Goal: Task Accomplishment & Management: Use online tool/utility

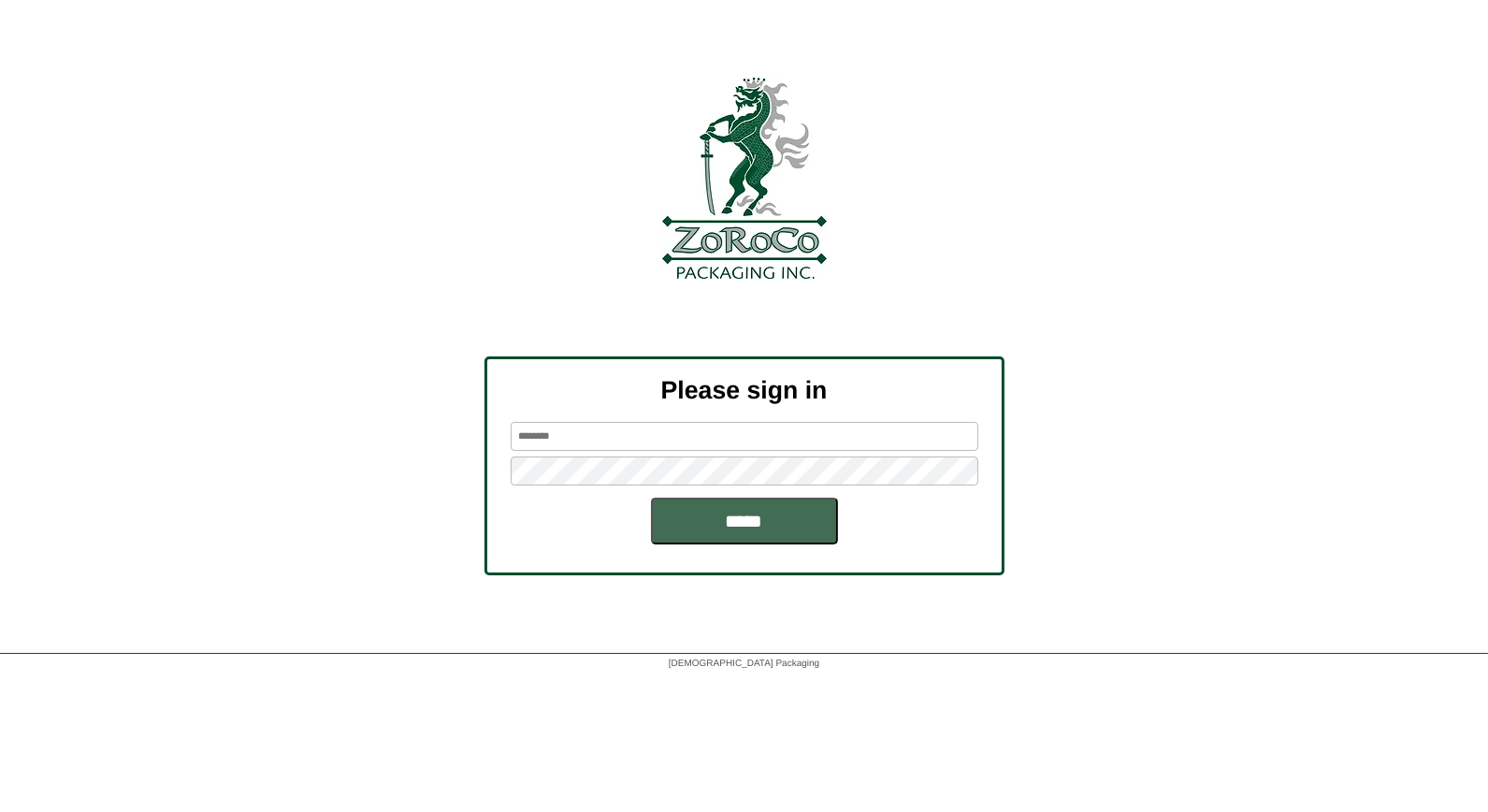
type input "*****"
click at [779, 519] on input "*****" at bounding box center [744, 521] width 187 height 47
type input "*****"
click at [704, 518] on input "*****" at bounding box center [744, 521] width 187 height 47
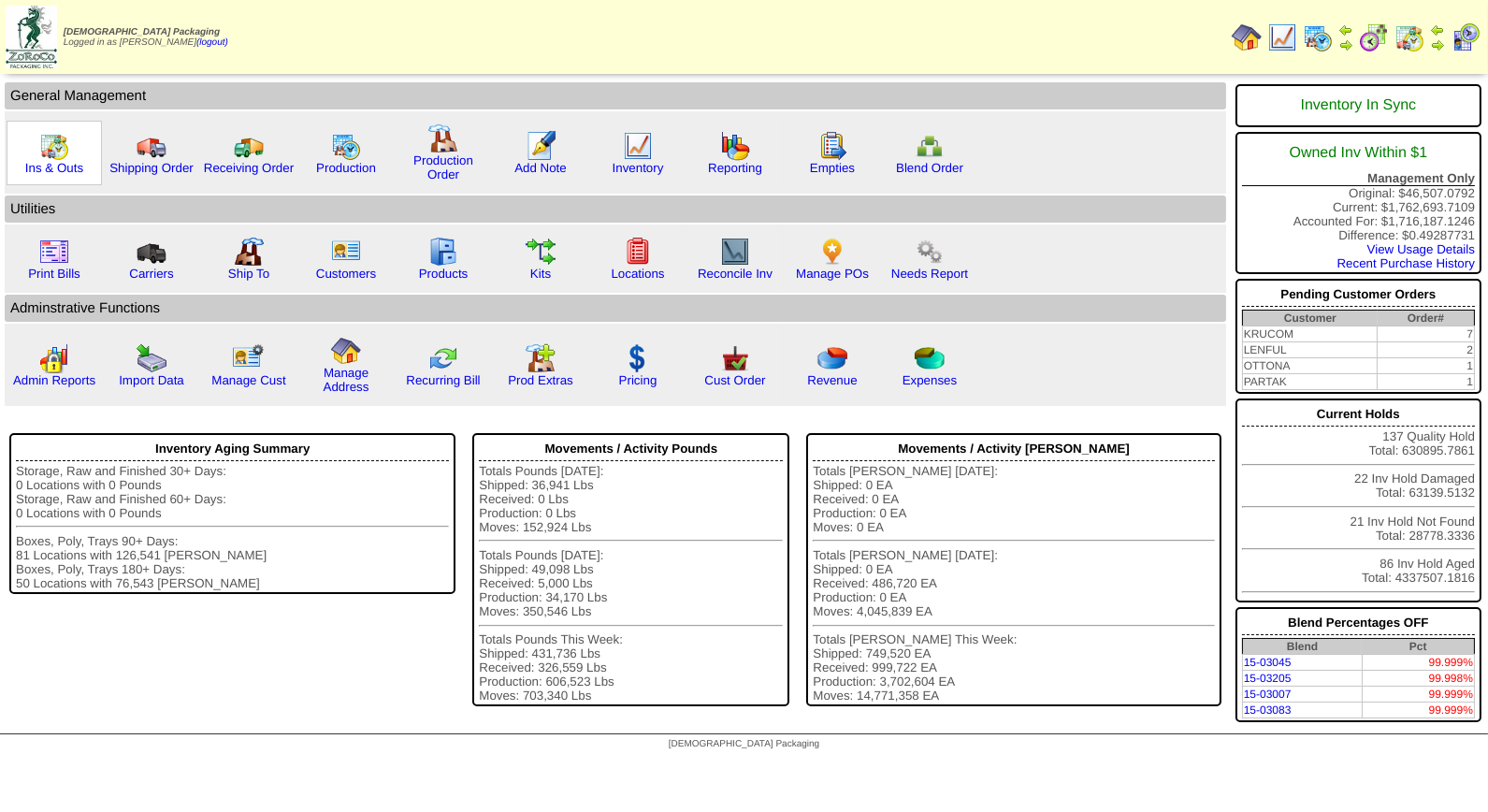
click at [47, 152] on img at bounding box center [55, 146] width 30 height 30
click at [623, 151] on img at bounding box center [638, 146] width 30 height 30
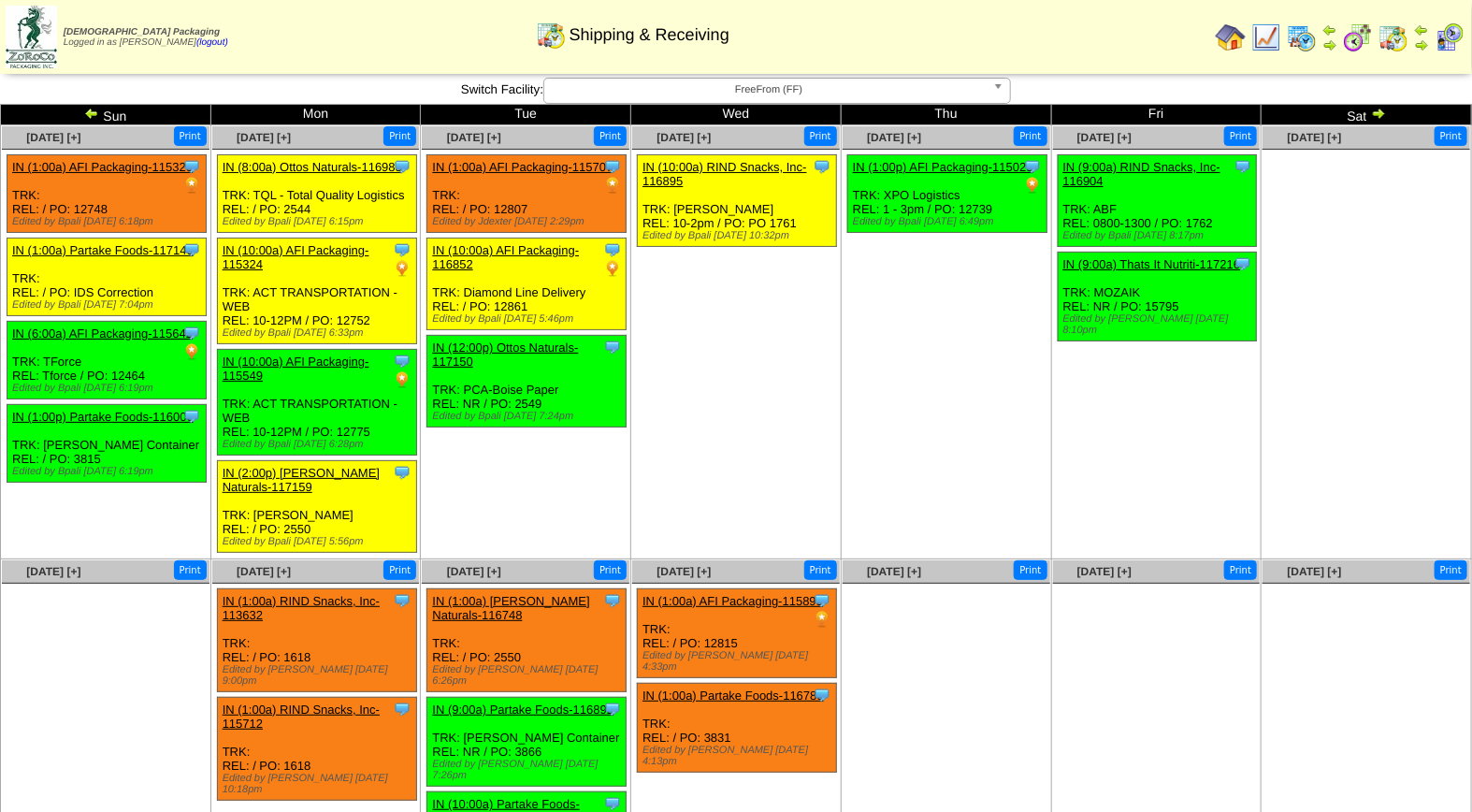
click at [1311, 42] on img at bounding box center [1302, 38] width 30 height 30
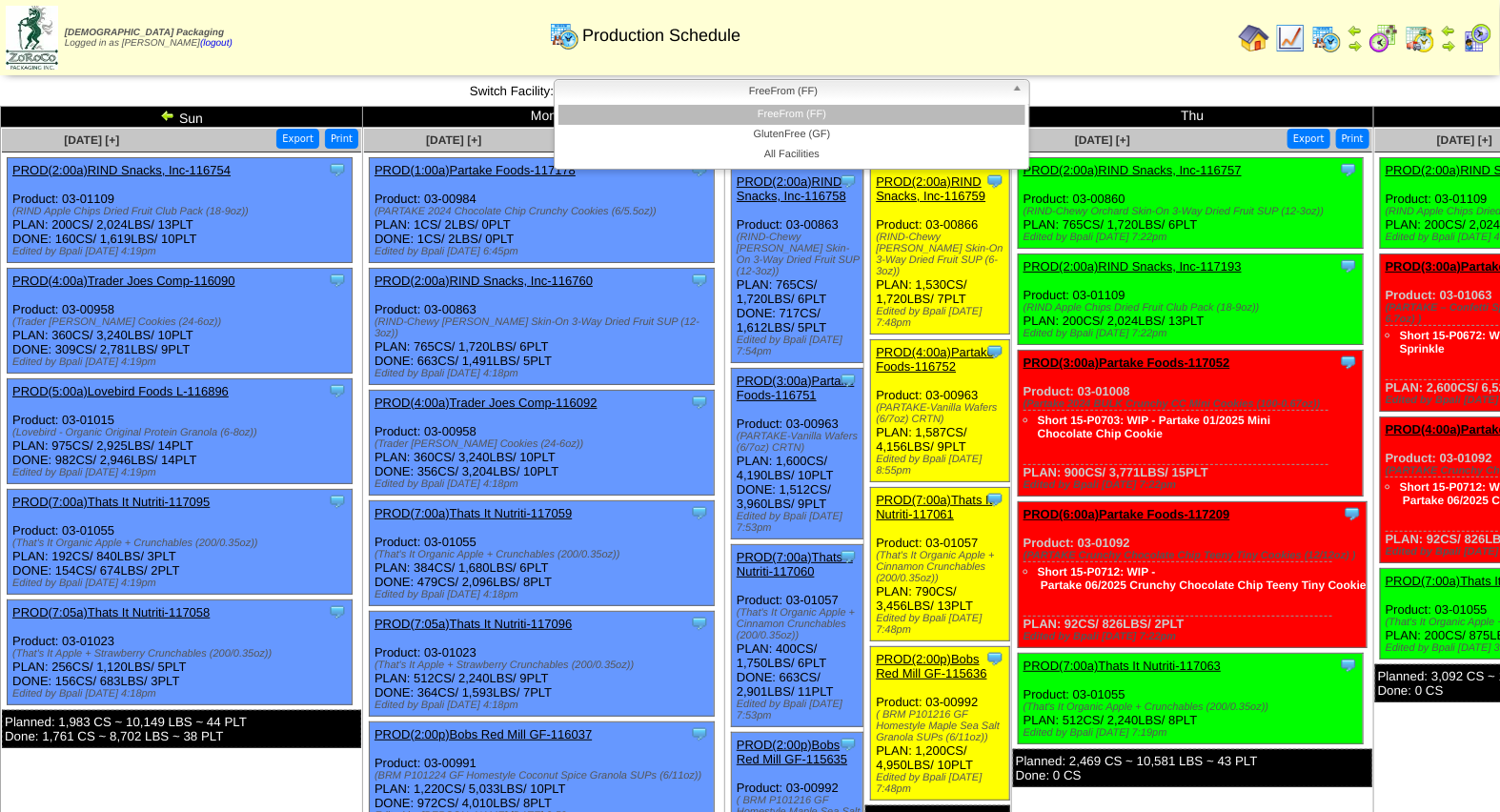
click at [1023, 95] on b at bounding box center [1021, 92] width 17 height 25
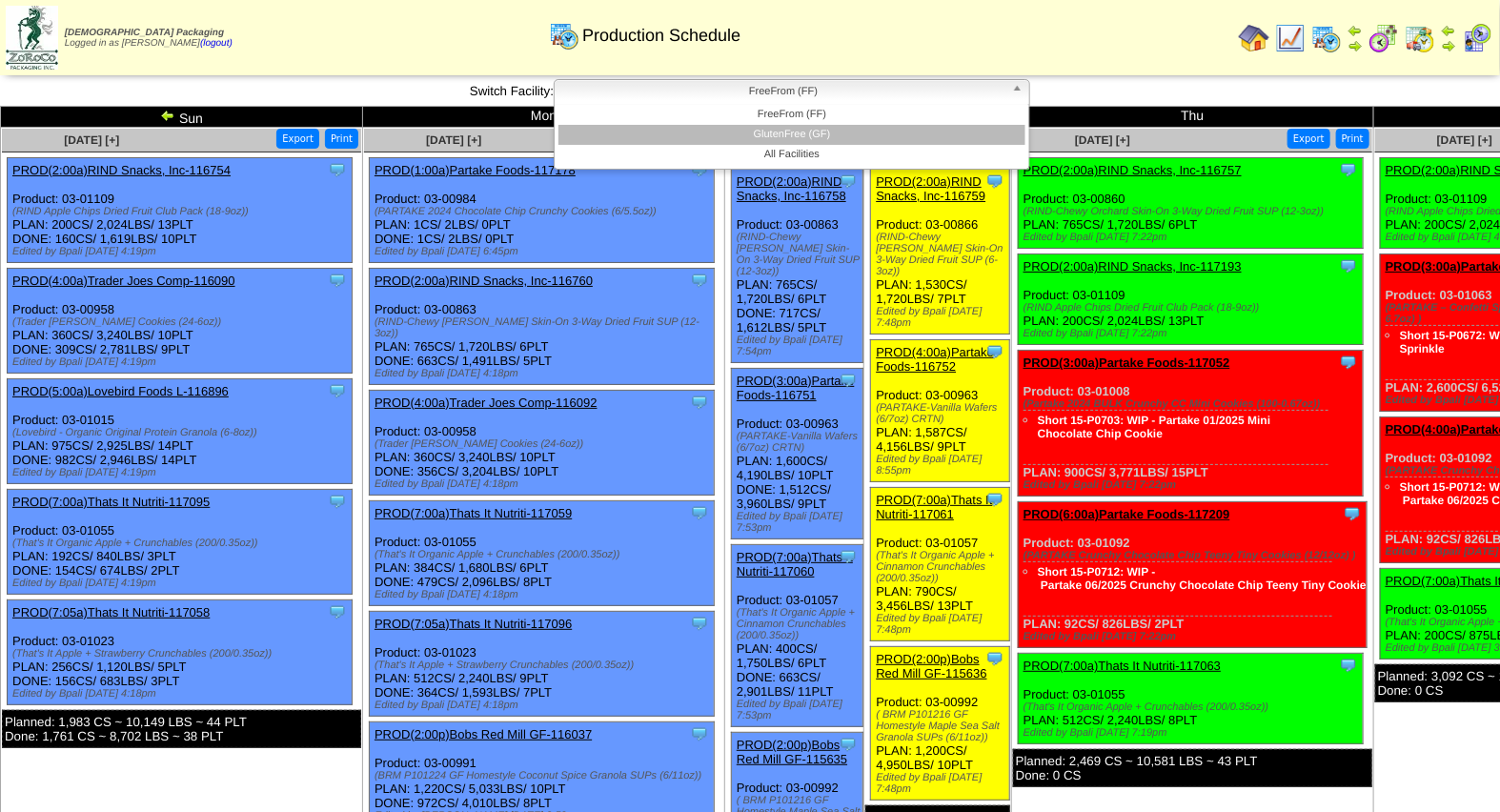
click at [940, 129] on li "GlutenFree (GF)" at bounding box center [791, 135] width 467 height 20
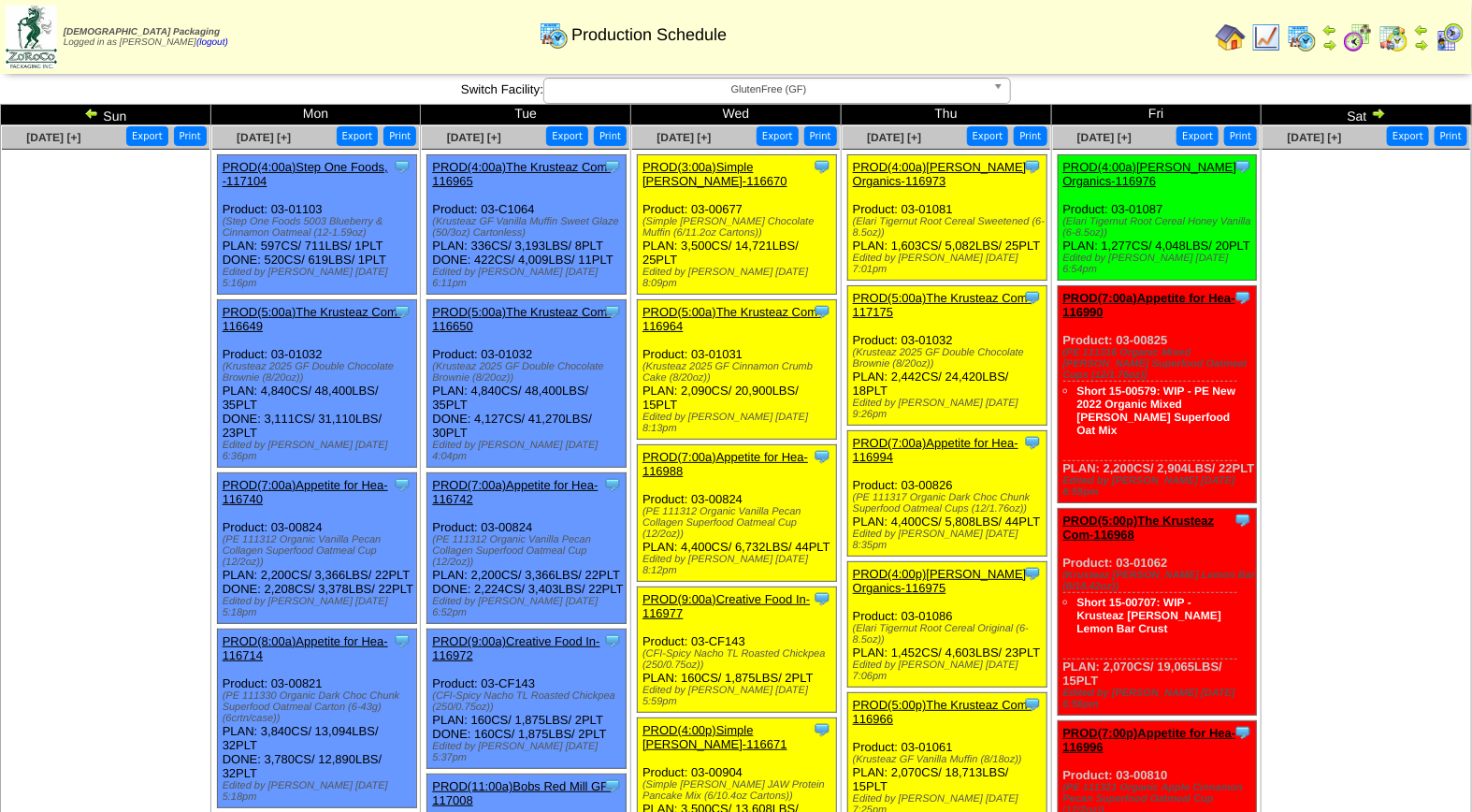
click at [1449, 42] on img at bounding box center [1450, 38] width 30 height 30
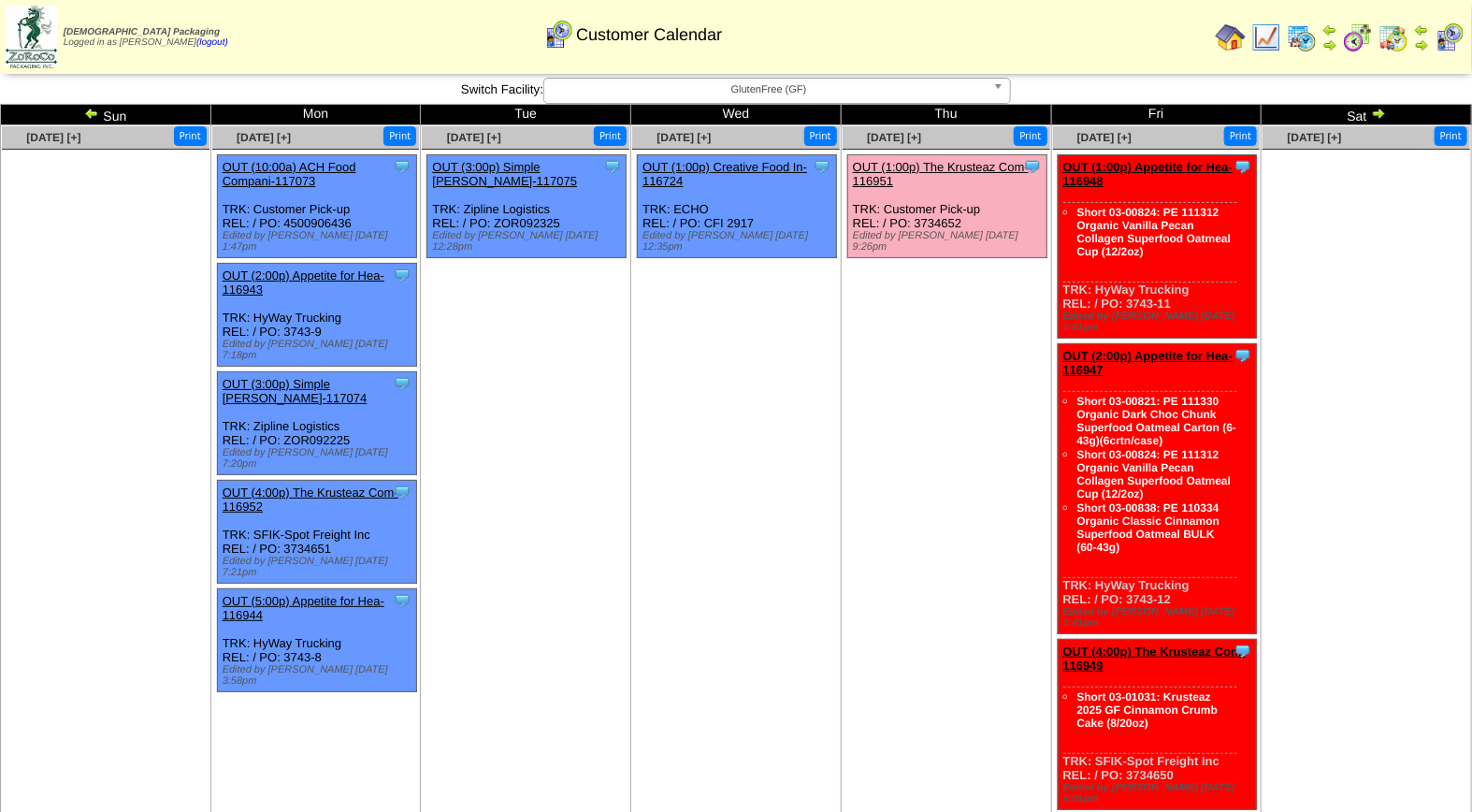
click at [796, 82] on span "GlutenFree (GF)" at bounding box center [769, 90] width 434 height 23
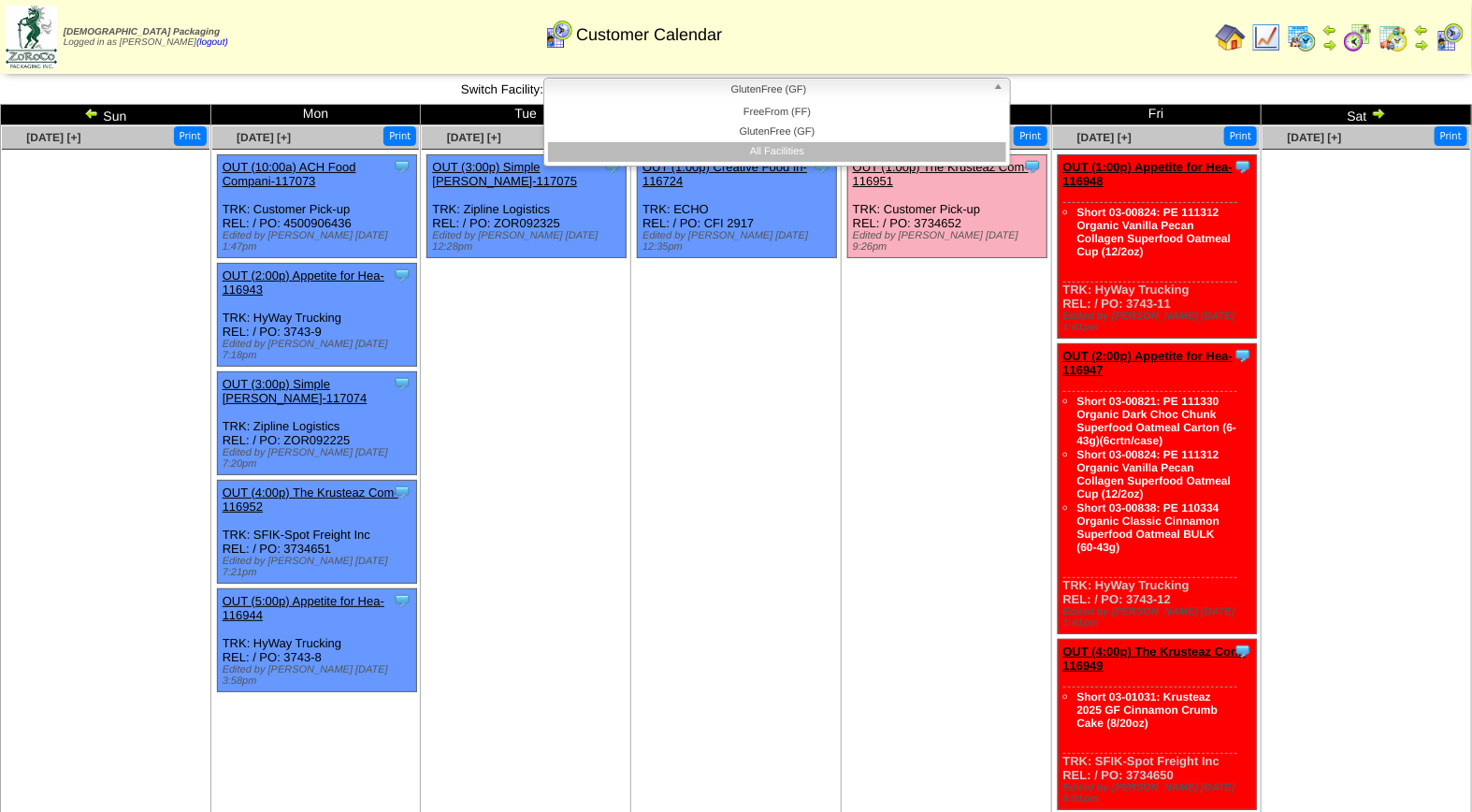
click at [787, 152] on li "All Facilities" at bounding box center [776, 152] width 458 height 20
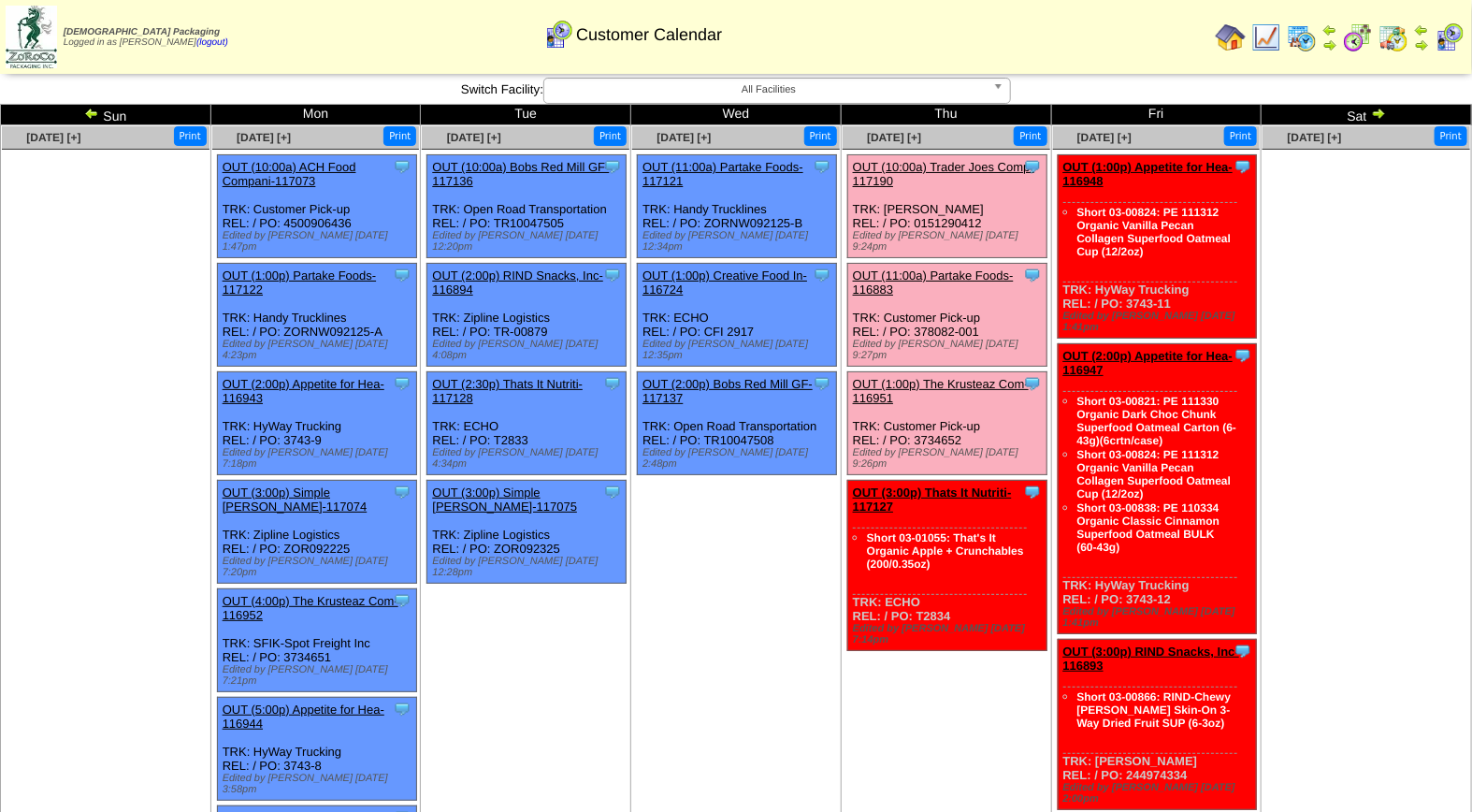
click at [955, 164] on link "OUT (10:00a) Trader Joes Comp-117190" at bounding box center [943, 174] width 181 height 28
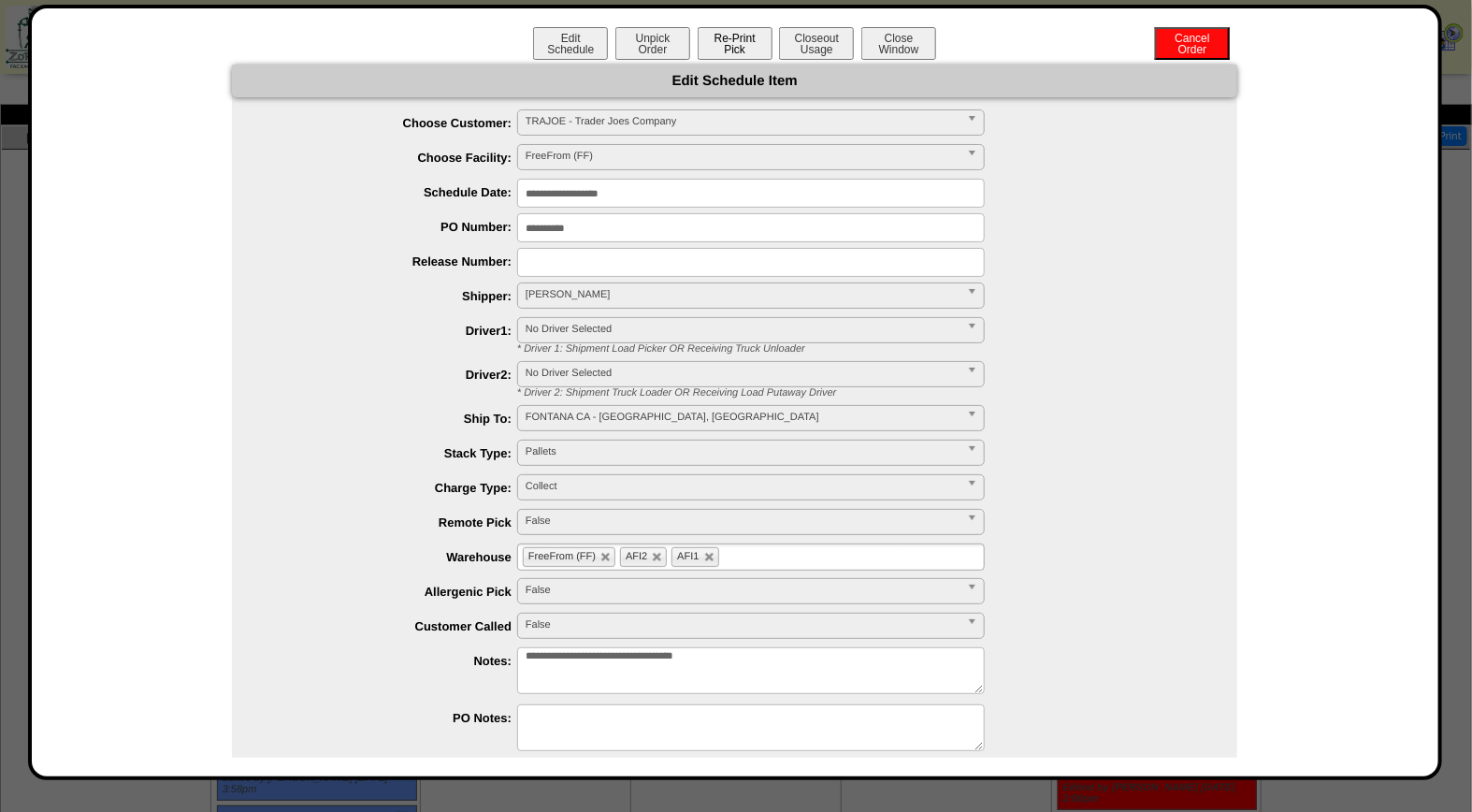
click at [723, 42] on button "Re-Print Pick" at bounding box center [735, 43] width 75 height 33
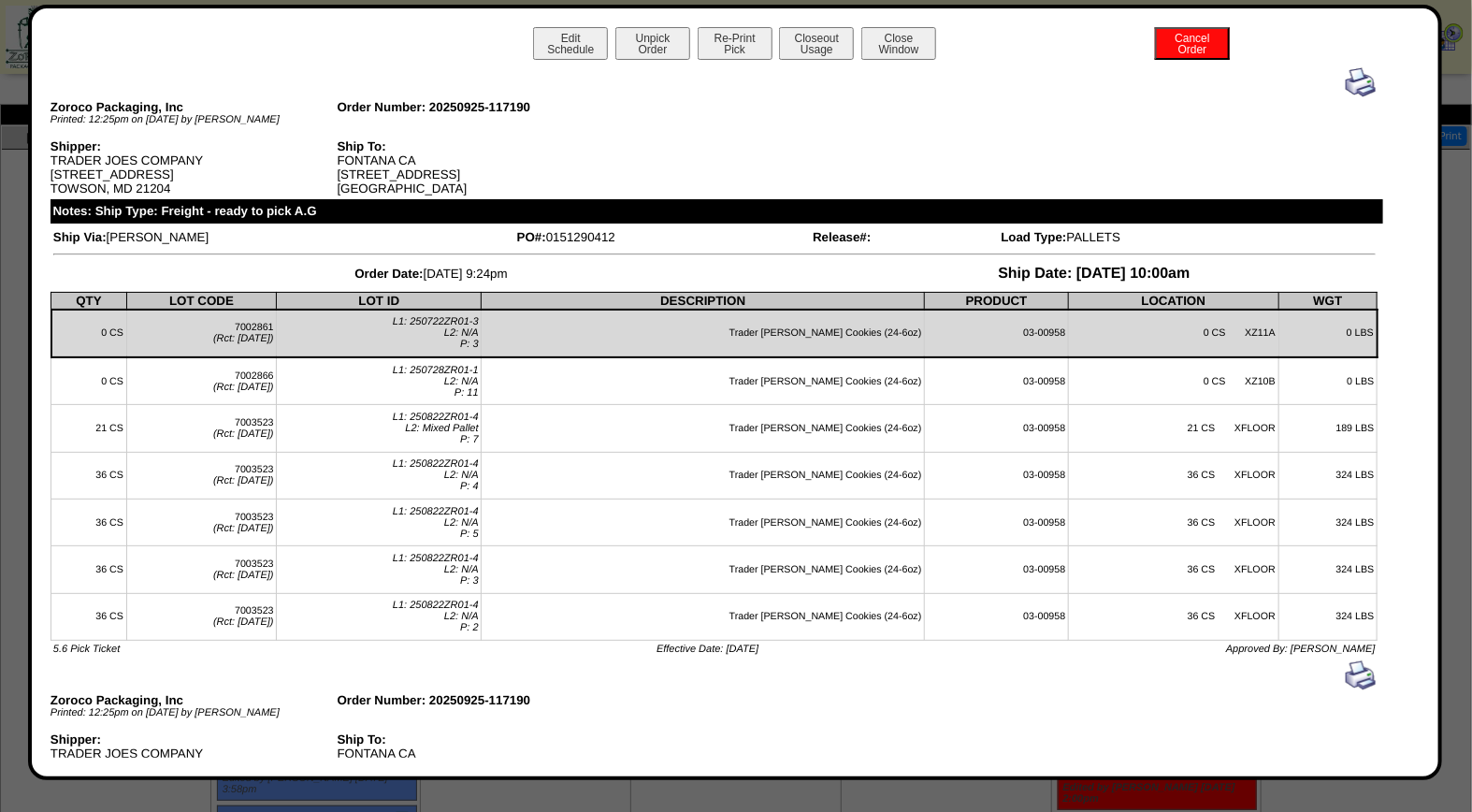
click at [1345, 80] on img at bounding box center [1361, 82] width 30 height 30
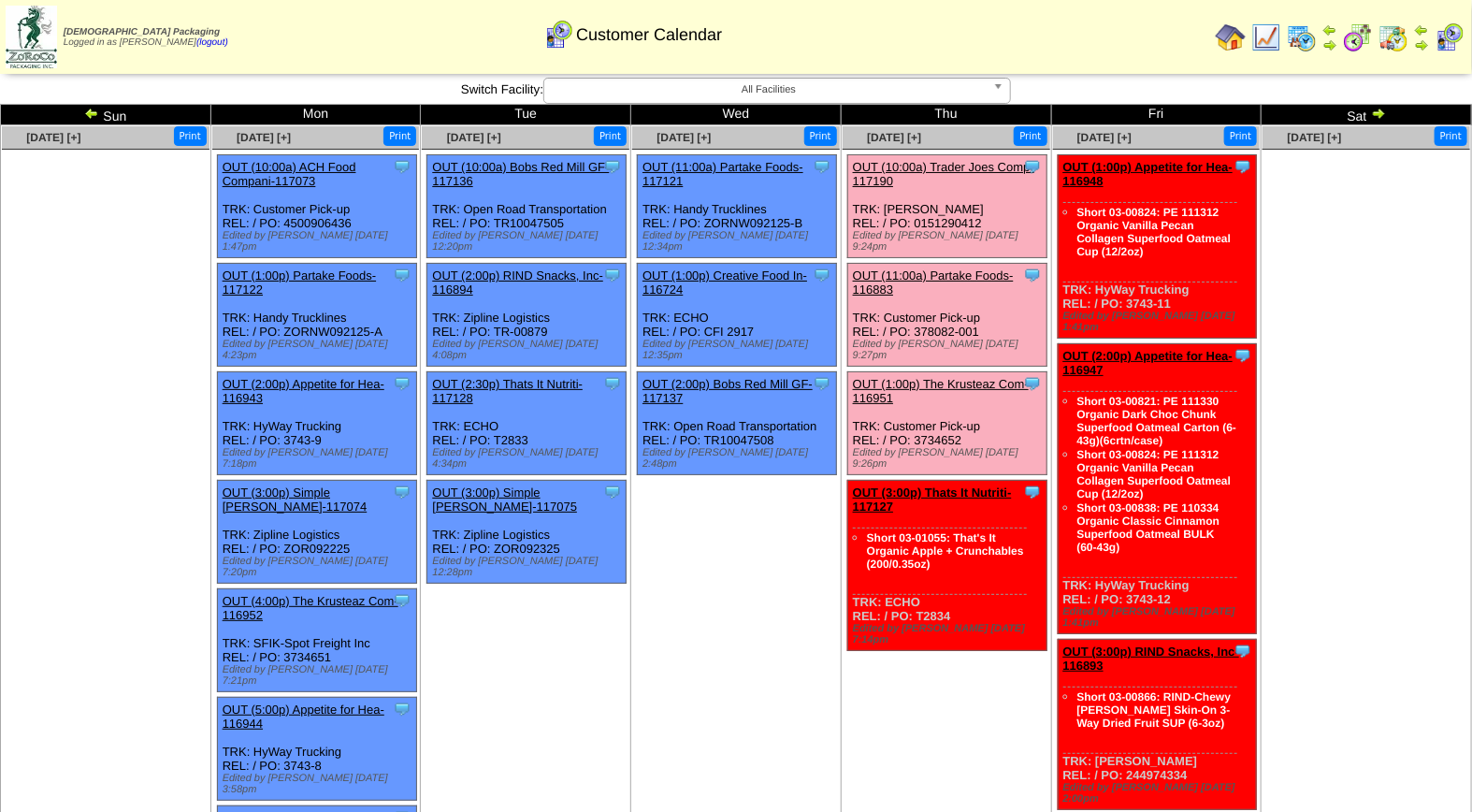
click at [929, 268] on link "OUT (11:00a) Partake Foods-116883" at bounding box center [933, 282] width 161 height 28
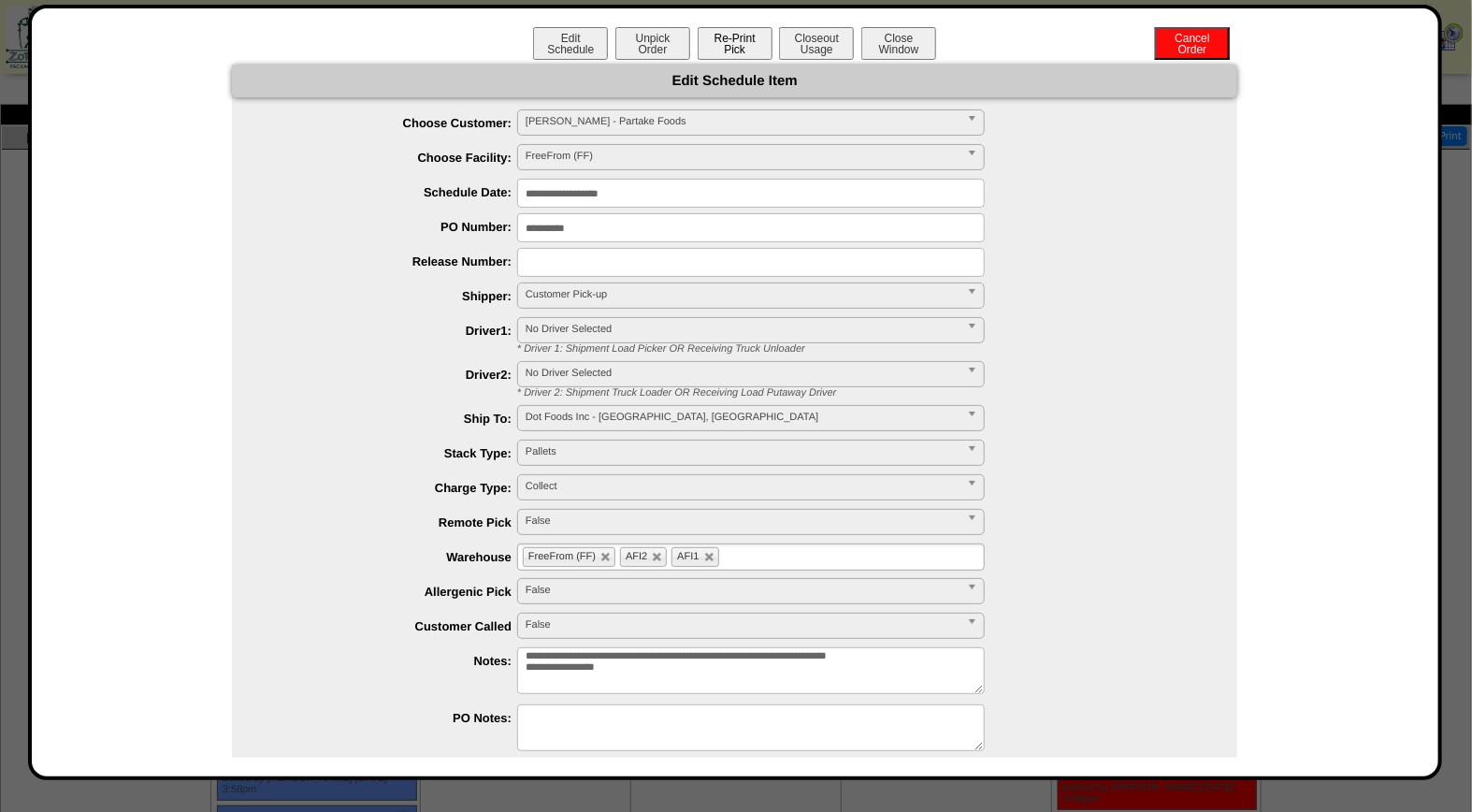
click at [735, 43] on button "Re-Print Pick" at bounding box center [735, 43] width 75 height 33
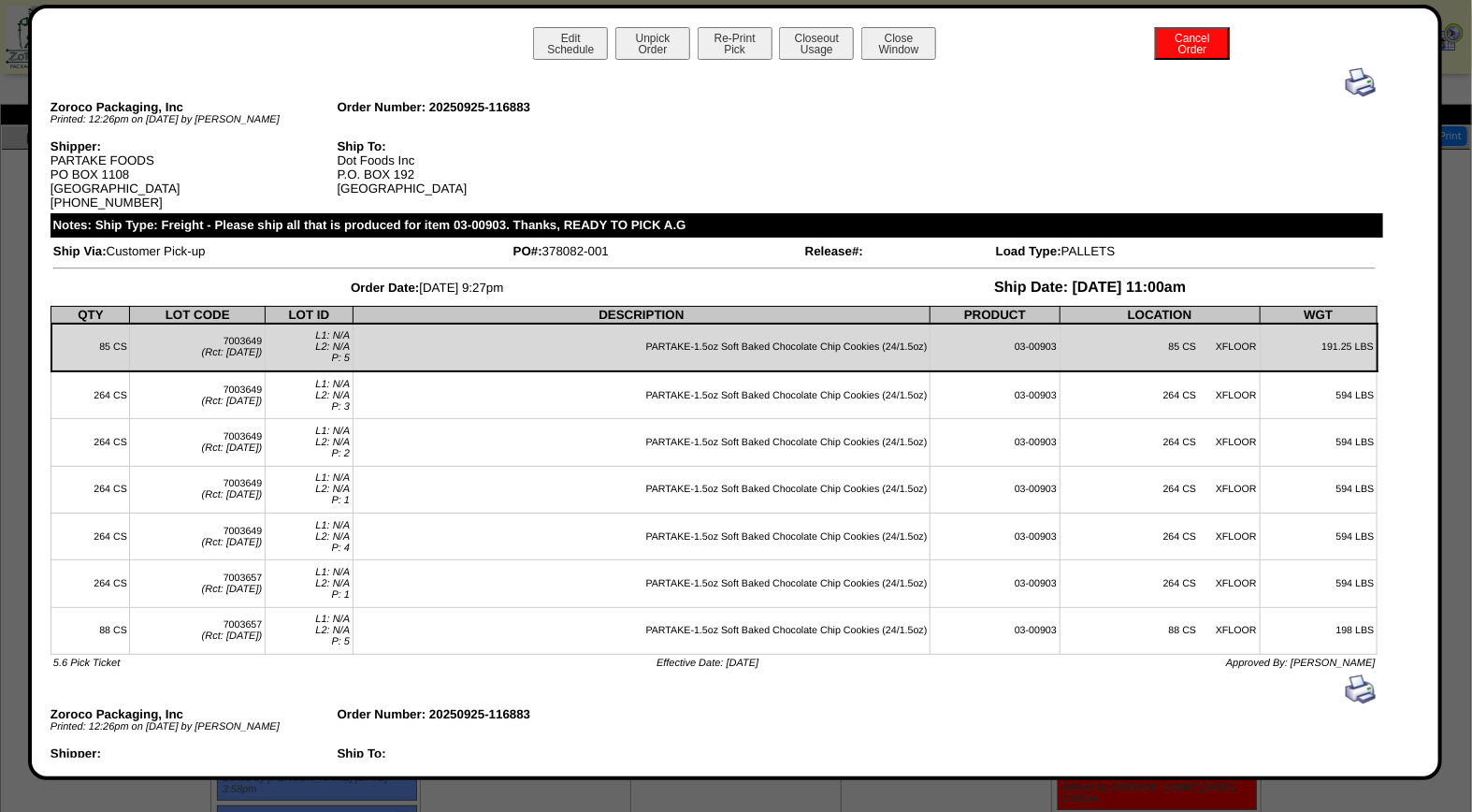
click at [1345, 84] on img at bounding box center [1361, 82] width 30 height 30
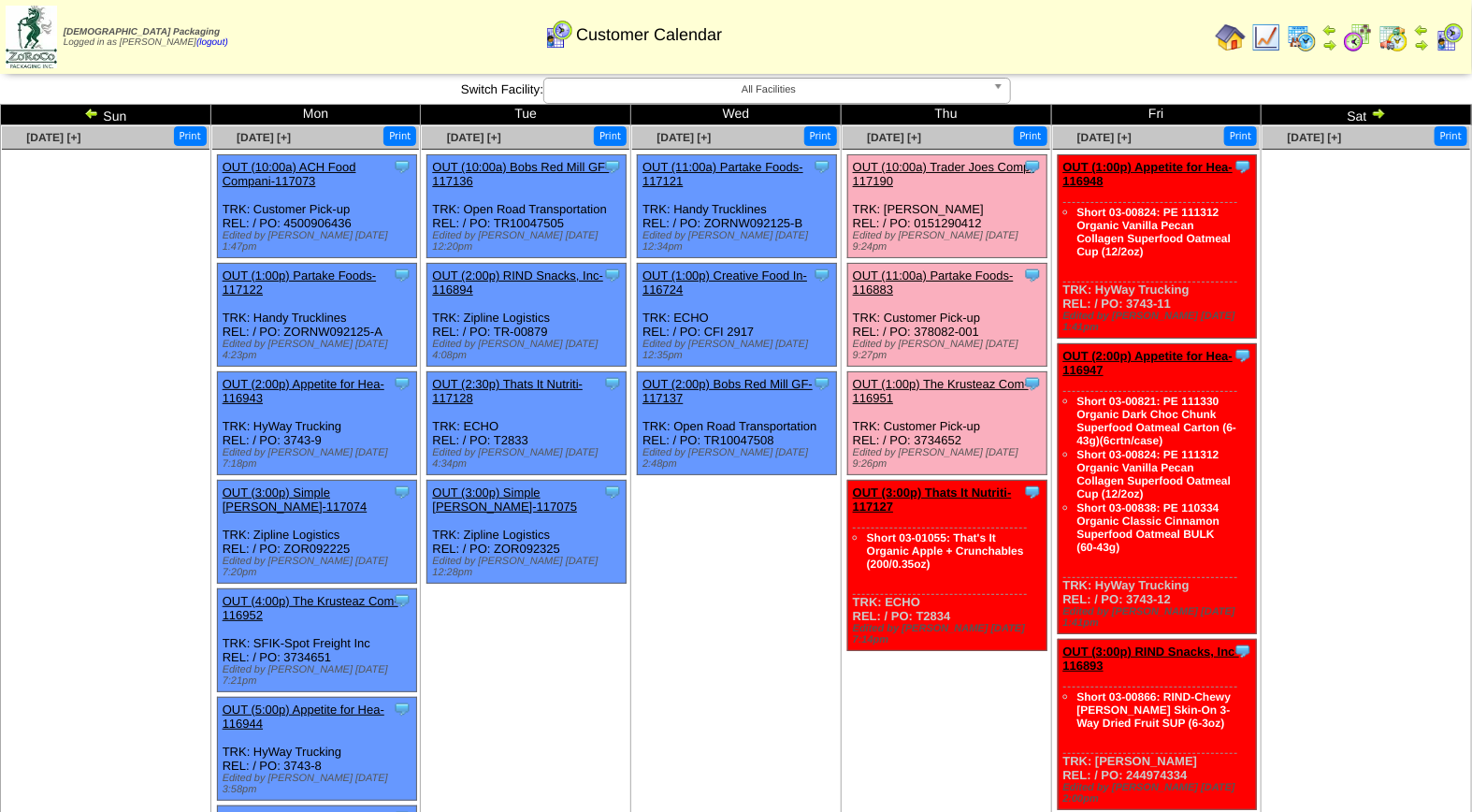
click at [959, 377] on link "OUT (1:00p) The Krusteaz Com-116951" at bounding box center [940, 391] width 176 height 28
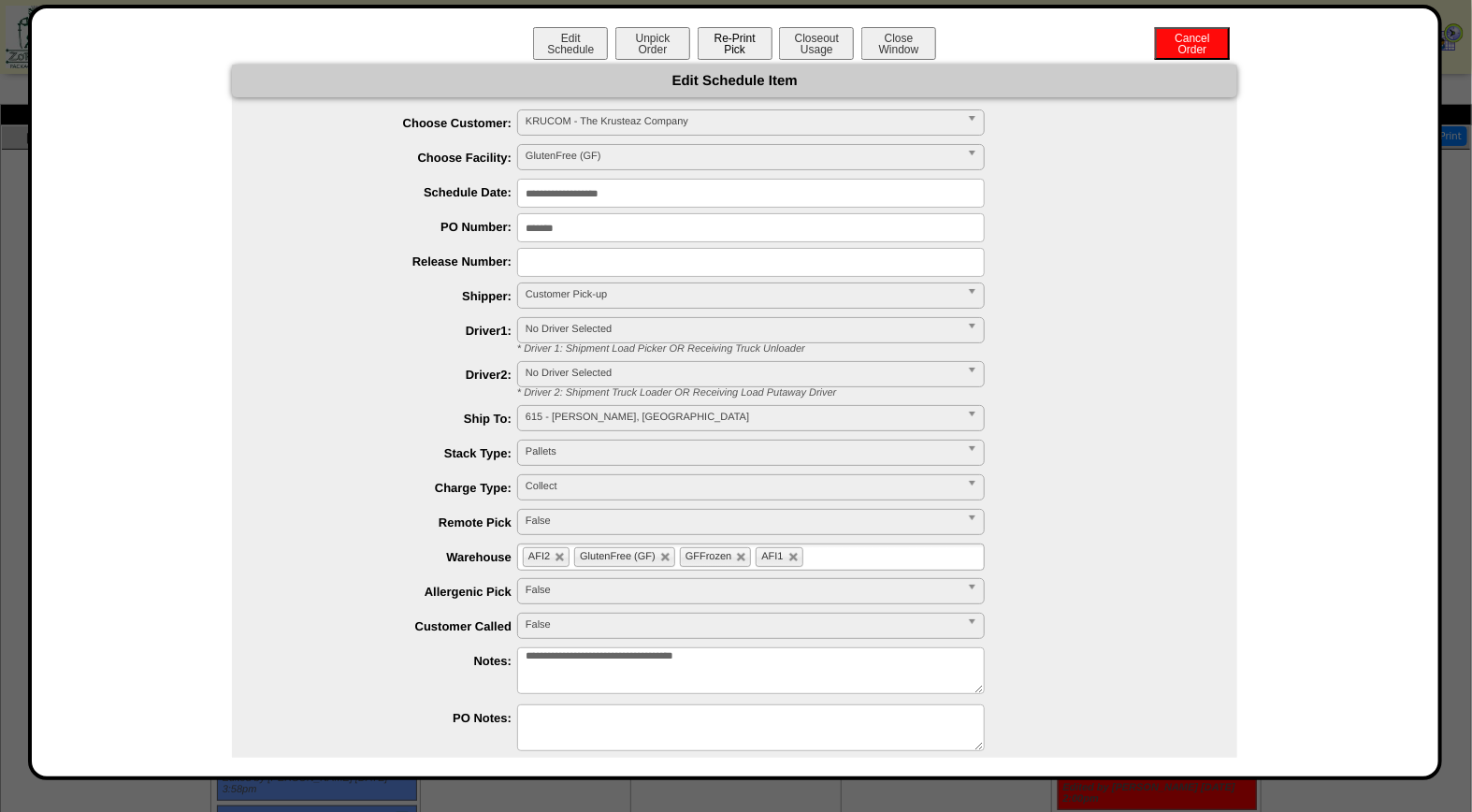
click at [743, 43] on button "Re-Print Pick" at bounding box center [735, 43] width 75 height 33
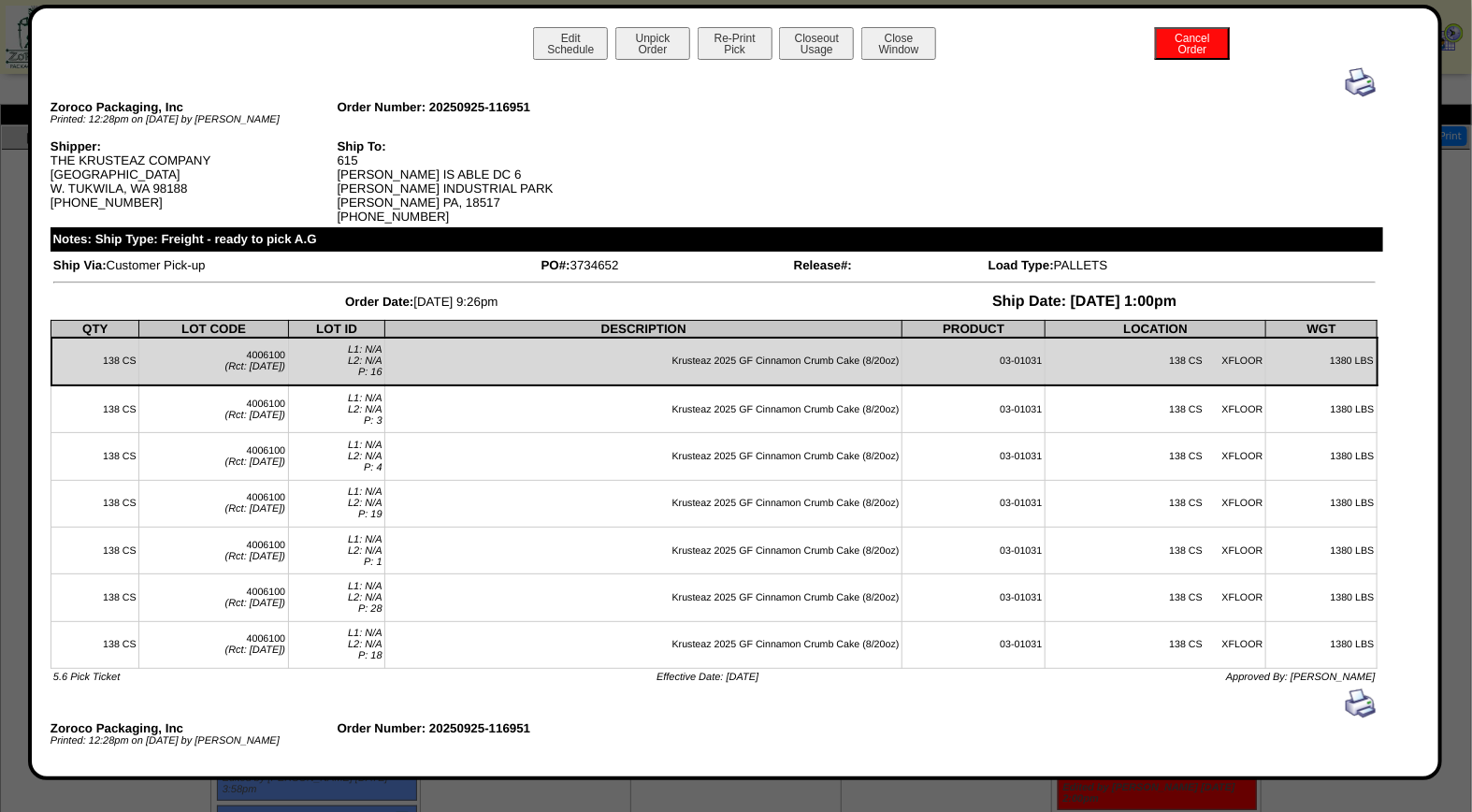
click at [1345, 82] on img at bounding box center [1361, 82] width 30 height 30
